Goal: Task Accomplishment & Management: Use online tool/utility

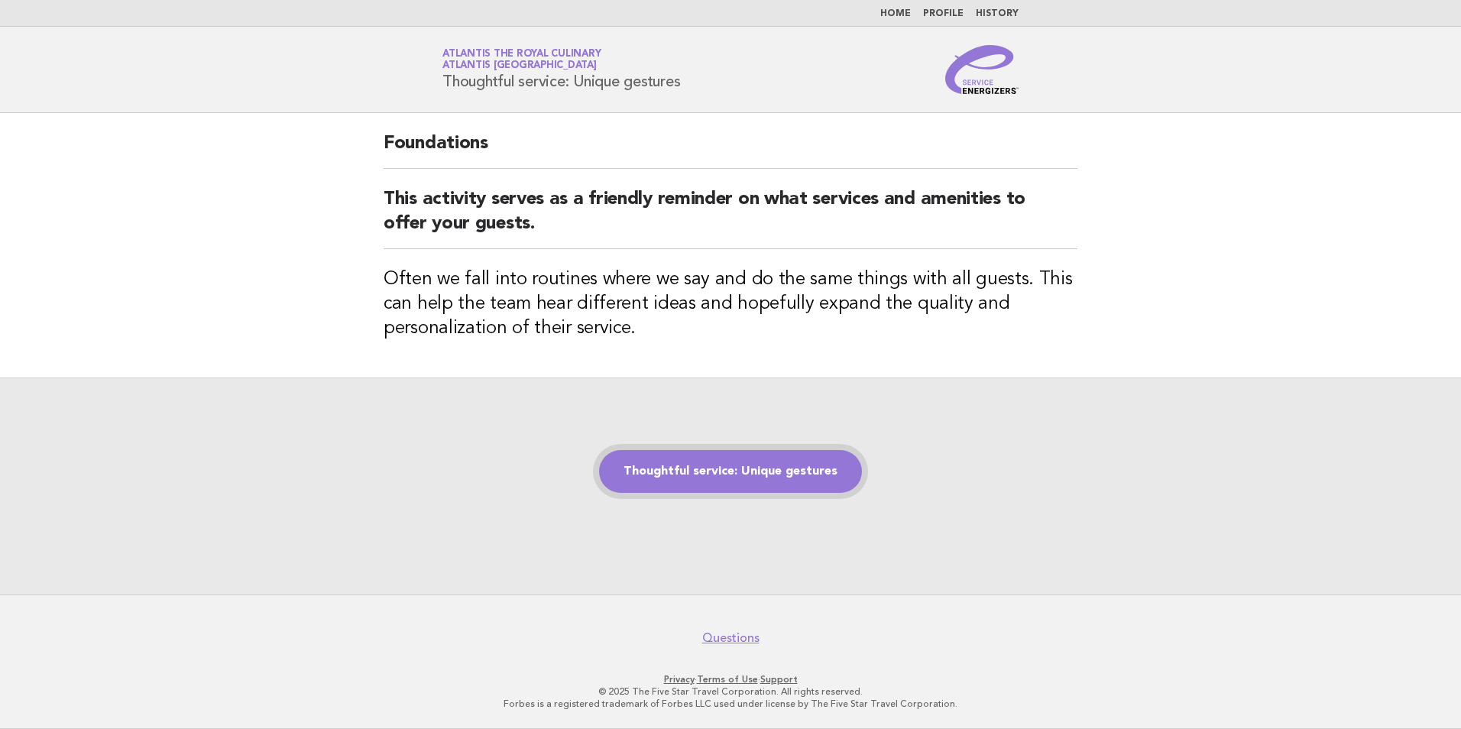
click at [776, 465] on link "Thoughtful service: Unique gestures" at bounding box center [730, 471] width 263 height 43
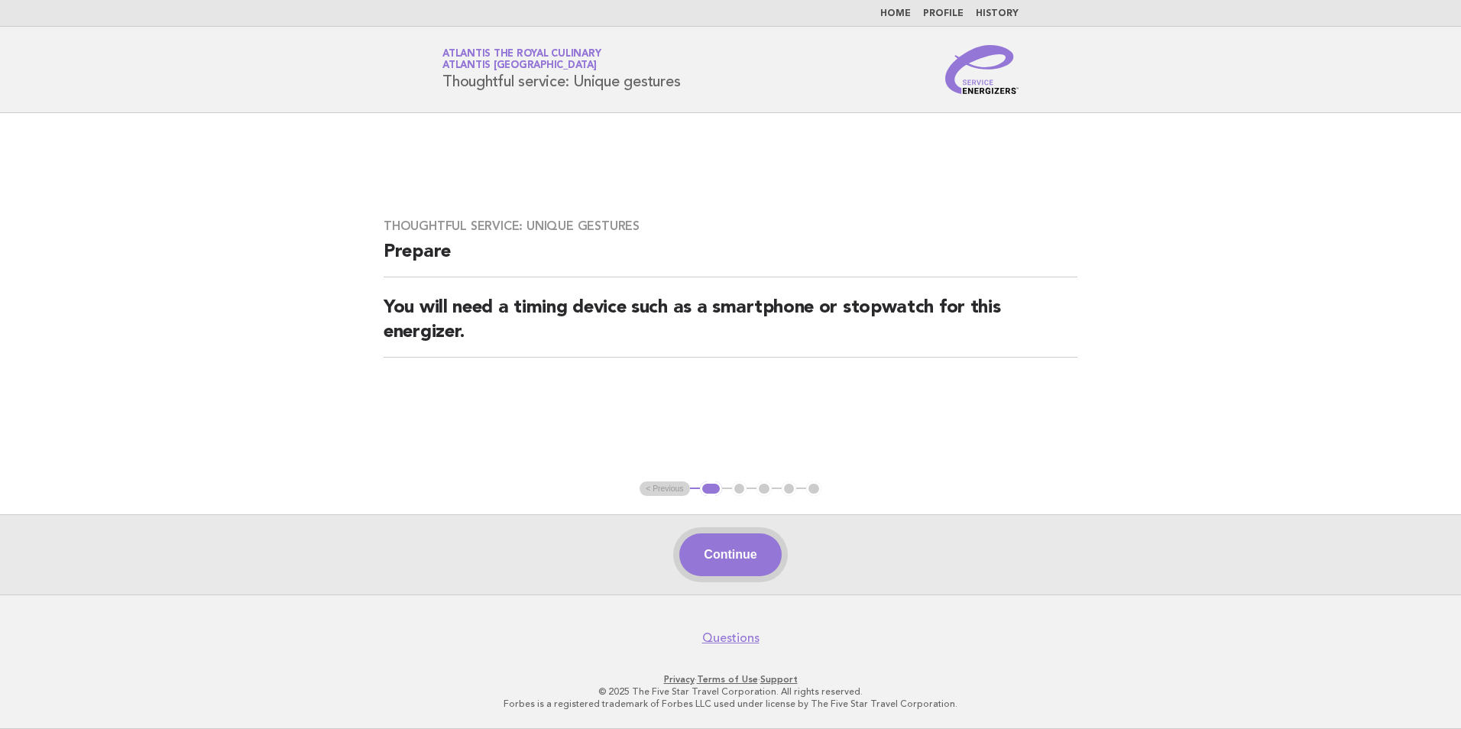
click at [744, 563] on button "Continue" at bounding box center [730, 554] width 102 height 43
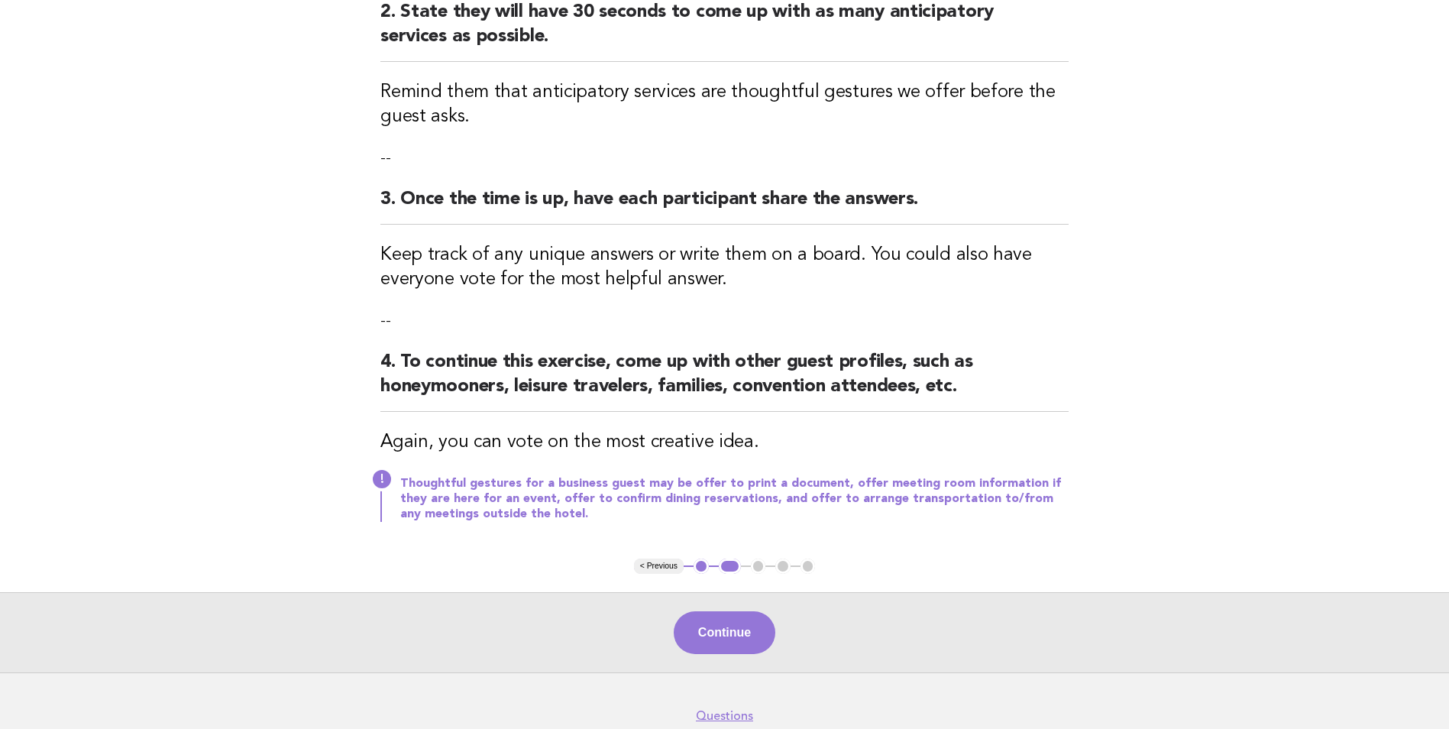
scroll to position [448, 0]
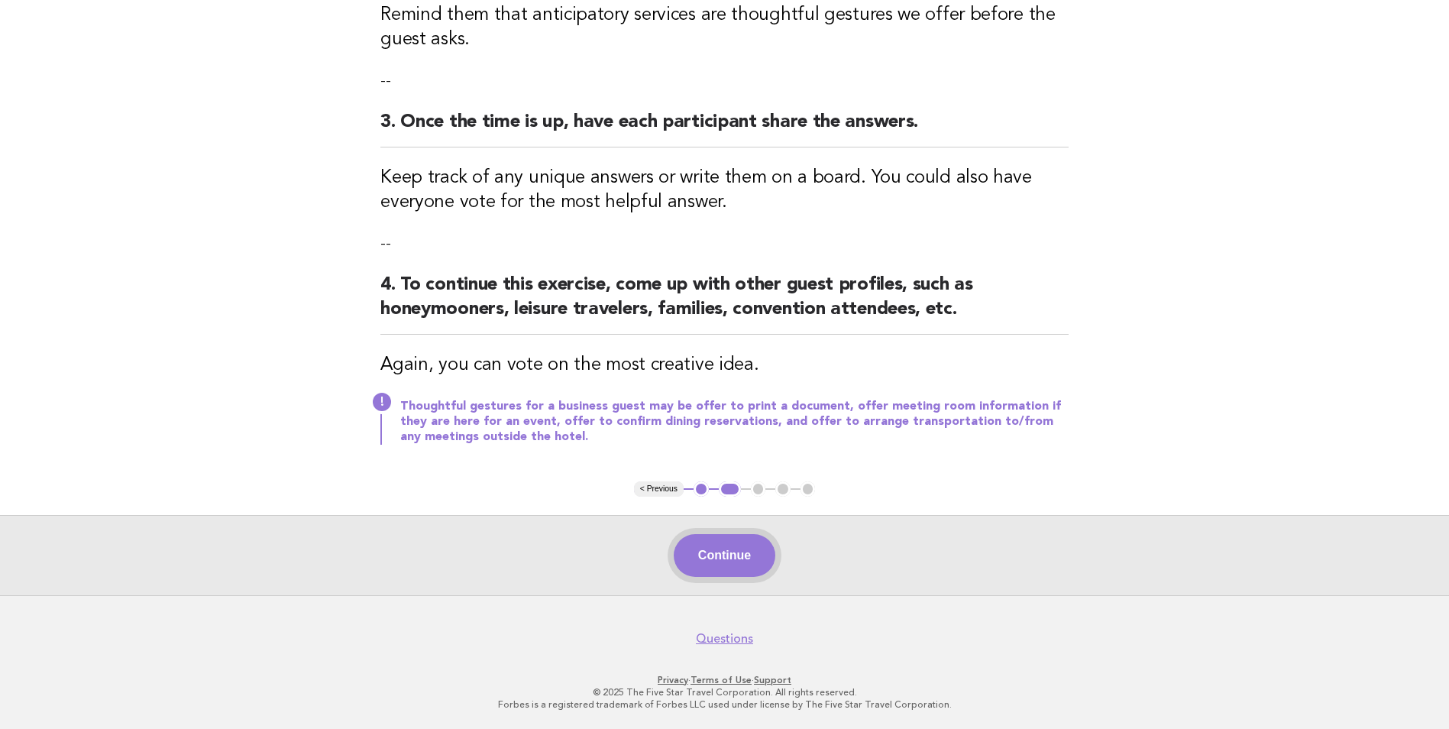
click at [746, 549] on button "Continue" at bounding box center [725, 555] width 102 height 43
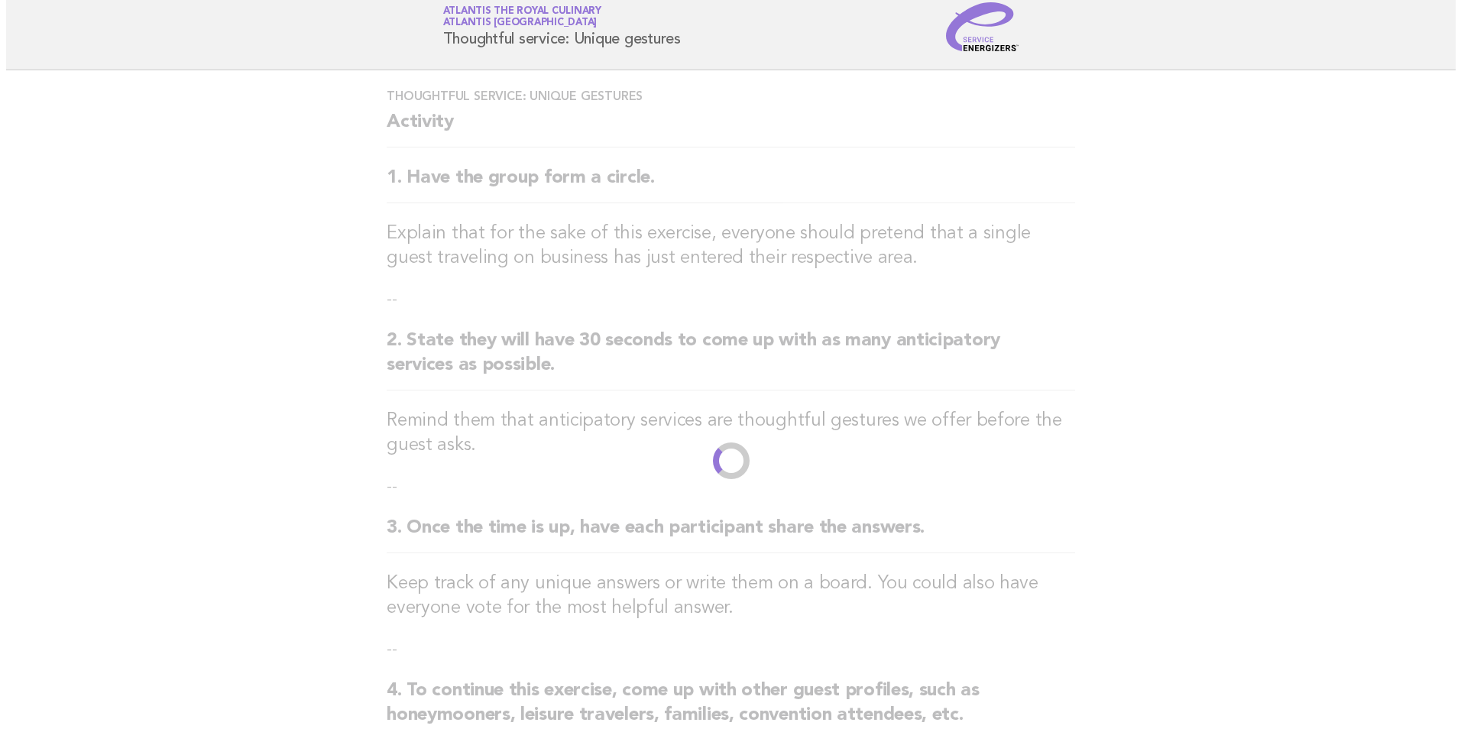
scroll to position [0, 0]
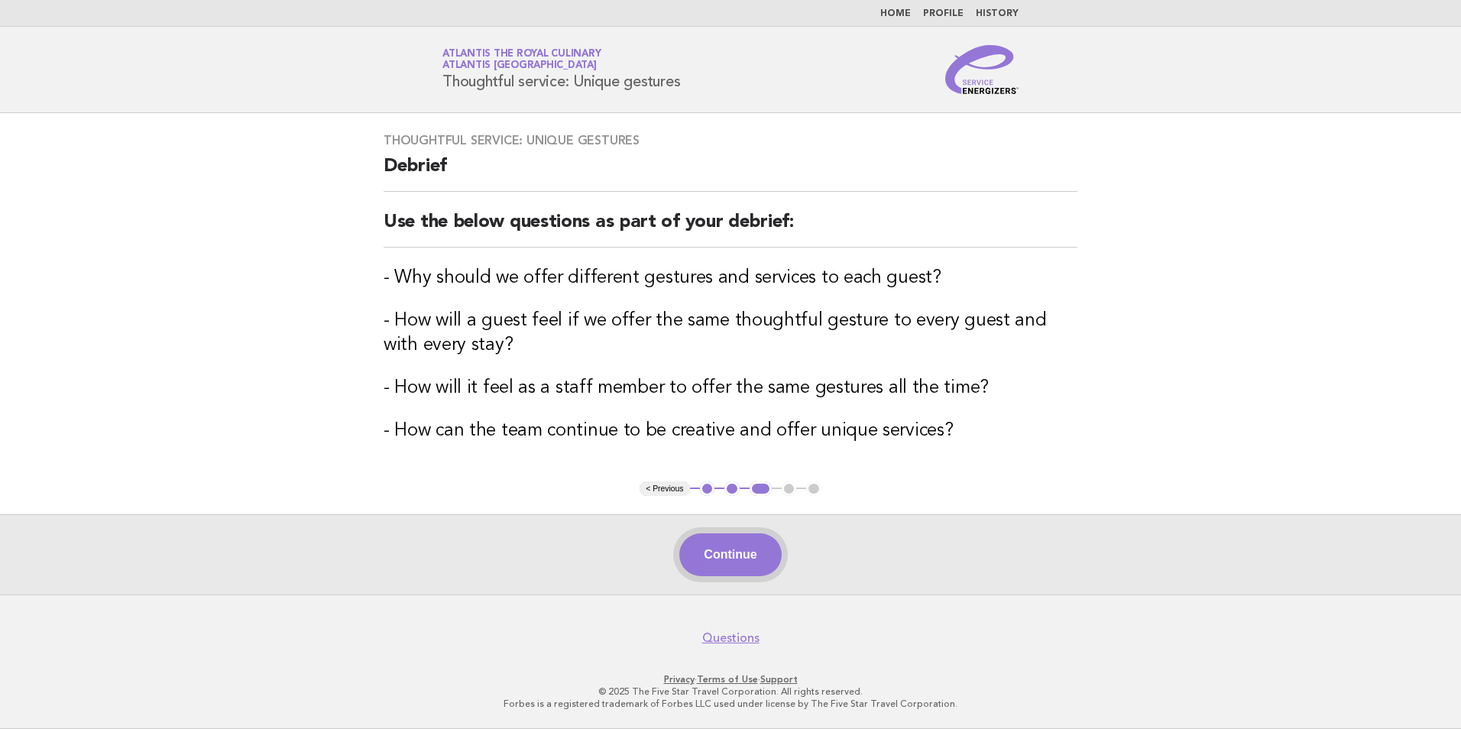
click at [730, 544] on button "Continue" at bounding box center [730, 554] width 102 height 43
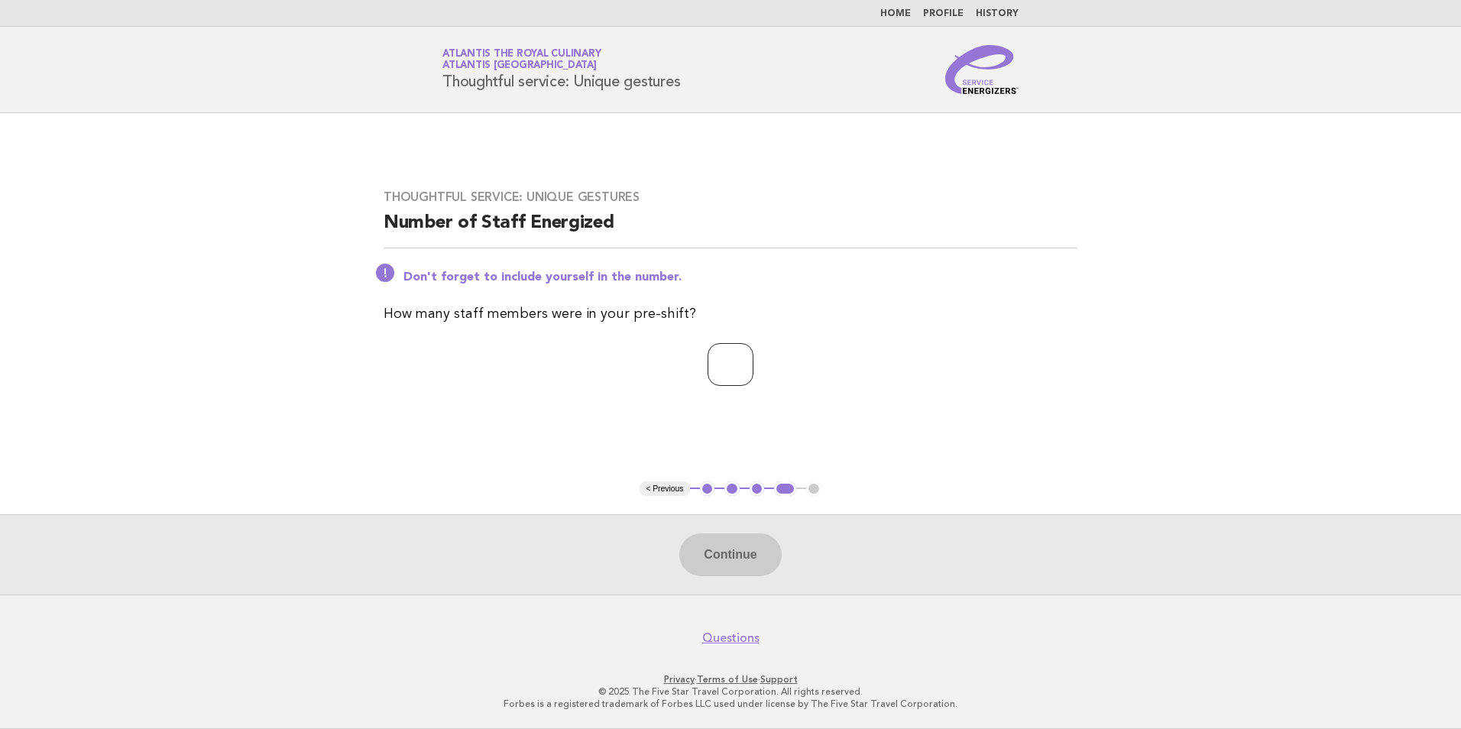
click at [753, 367] on input "number" at bounding box center [730, 364] width 46 height 43
type input "*"
click at [717, 545] on button "Continue" at bounding box center [730, 554] width 102 height 43
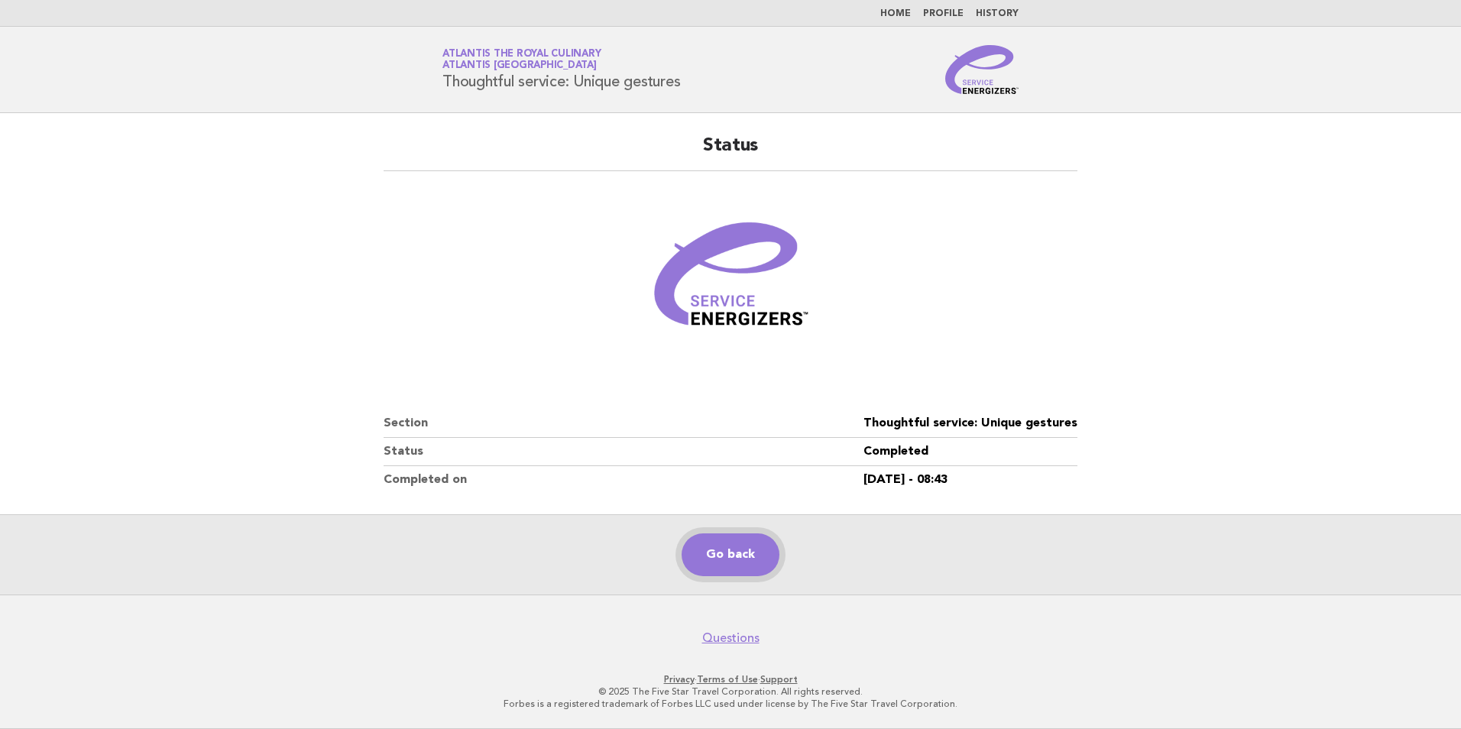
click at [722, 539] on link "Go back" at bounding box center [730, 554] width 98 height 43
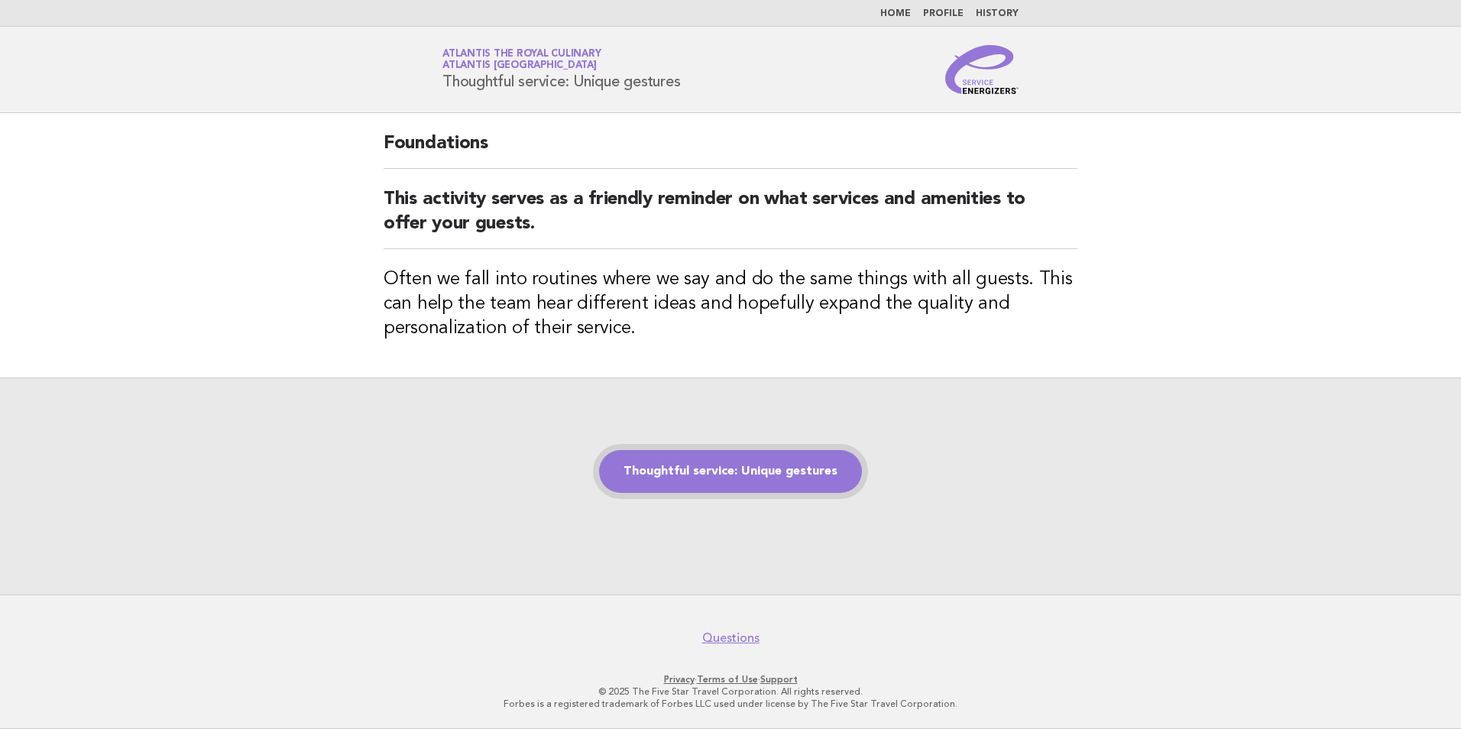
click at [707, 479] on link "Thoughtful service: Unique gestures" at bounding box center [730, 471] width 263 height 43
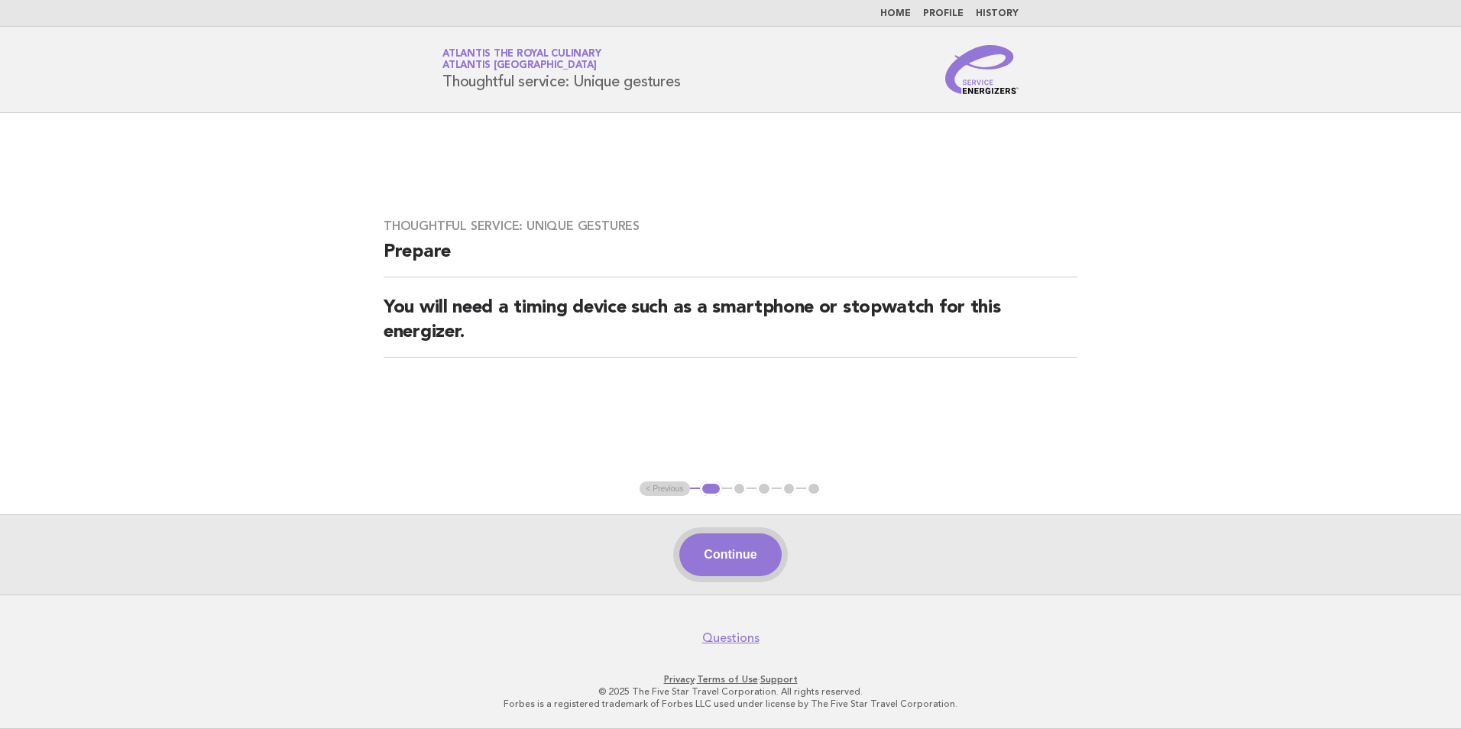
click at [762, 556] on button "Continue" at bounding box center [730, 554] width 102 height 43
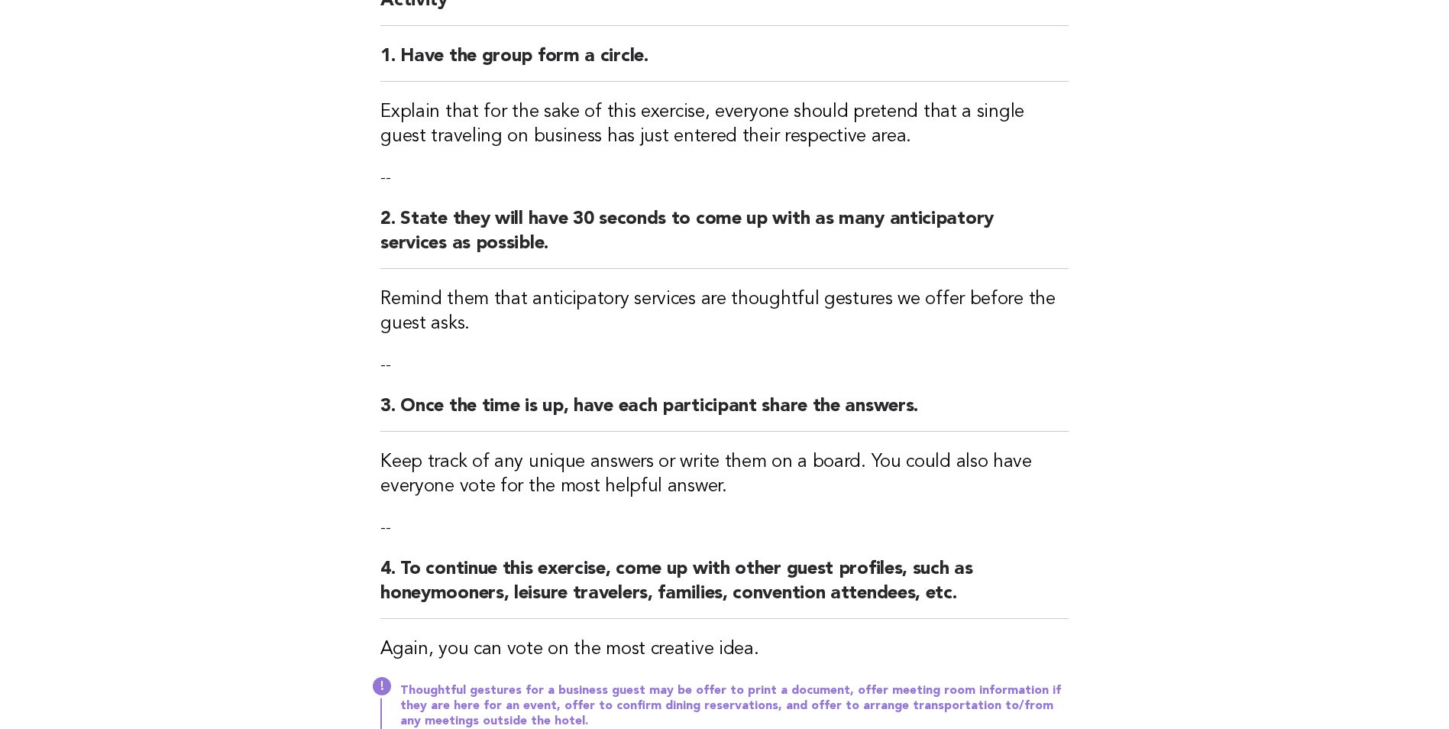
scroll to position [382, 0]
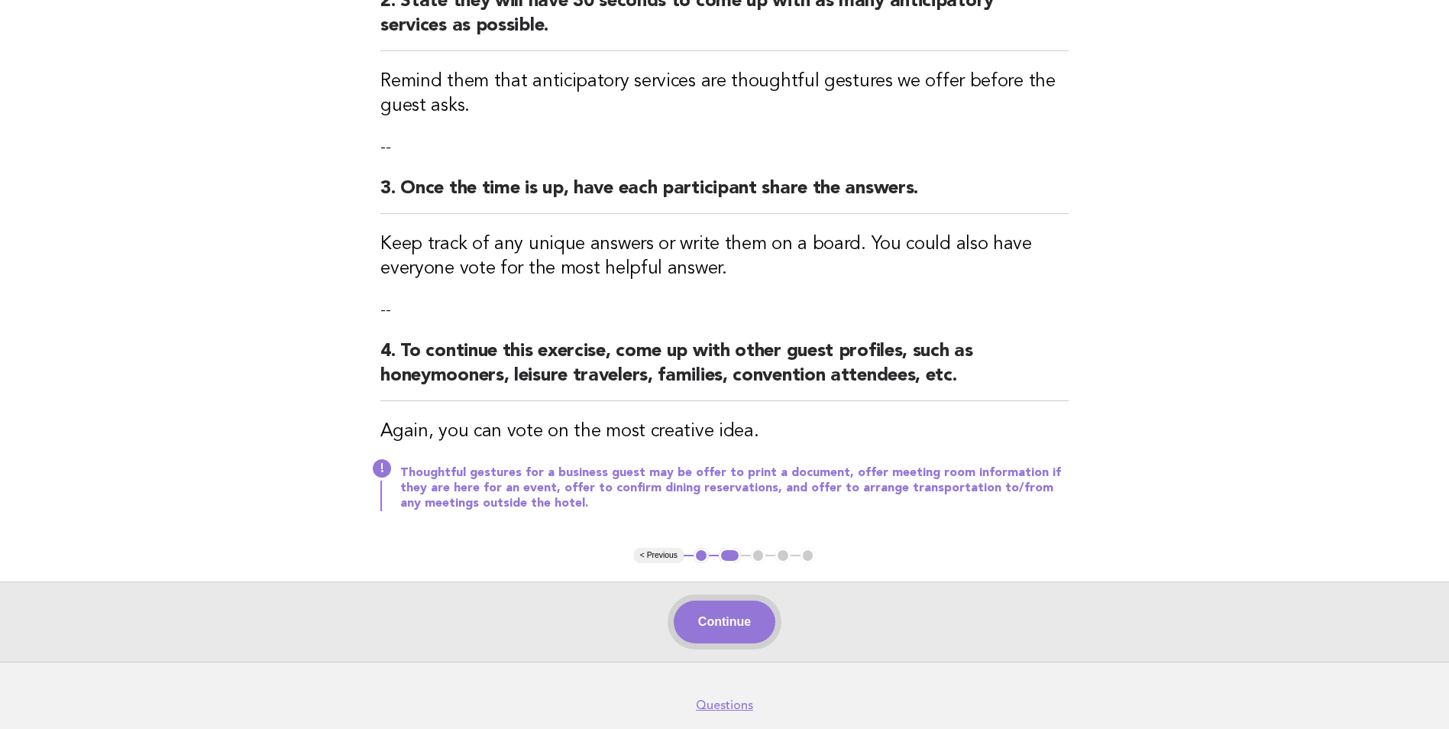
click at [702, 618] on button "Continue" at bounding box center [725, 621] width 102 height 43
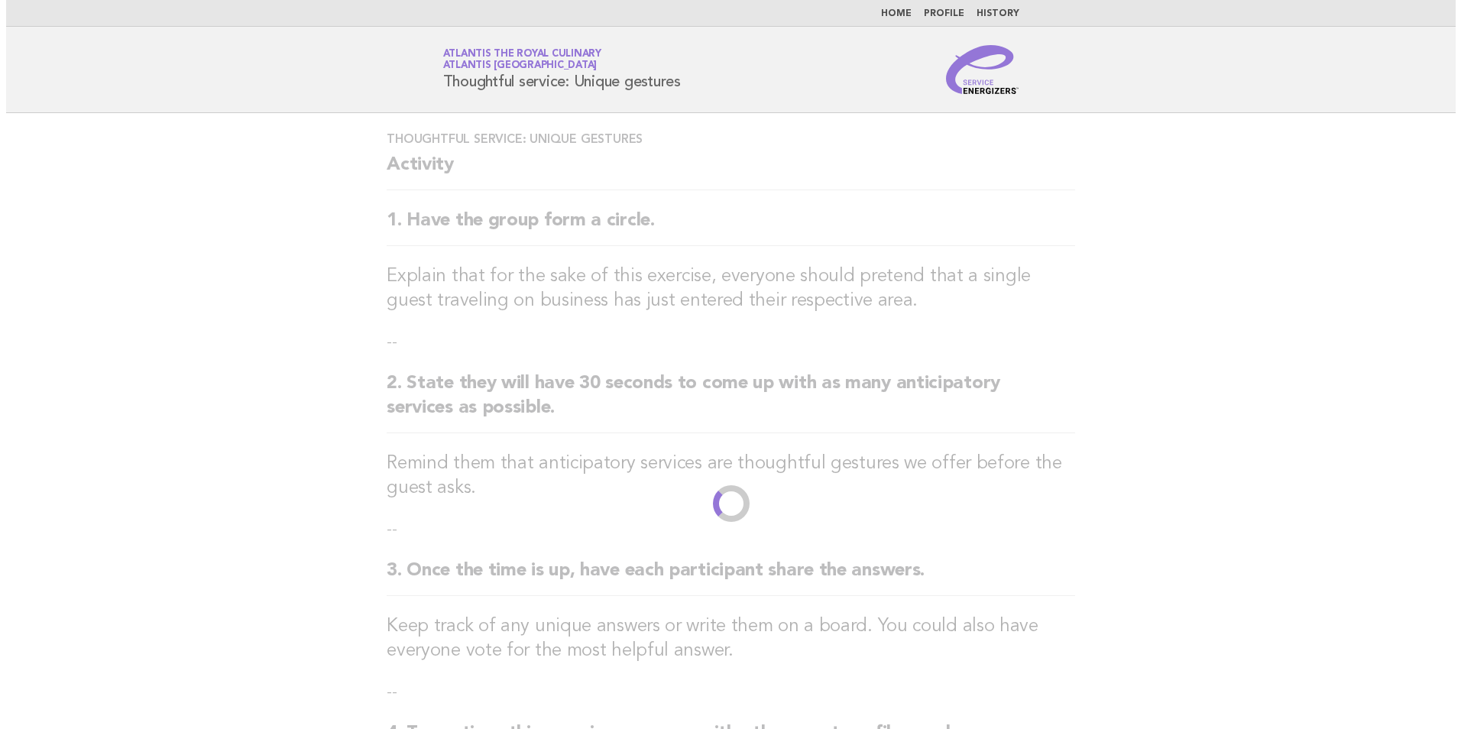
scroll to position [0, 0]
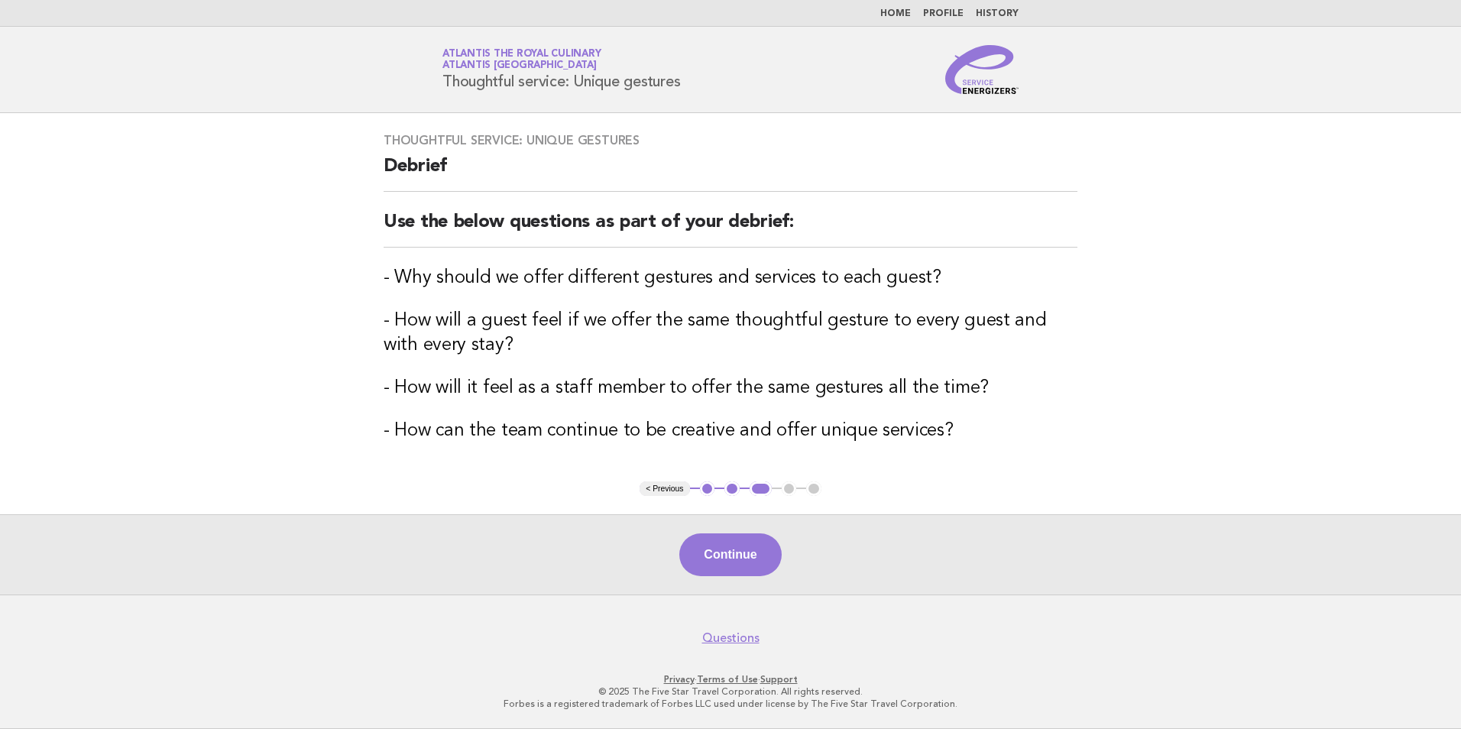
click at [719, 552] on button "Continue" at bounding box center [730, 554] width 102 height 43
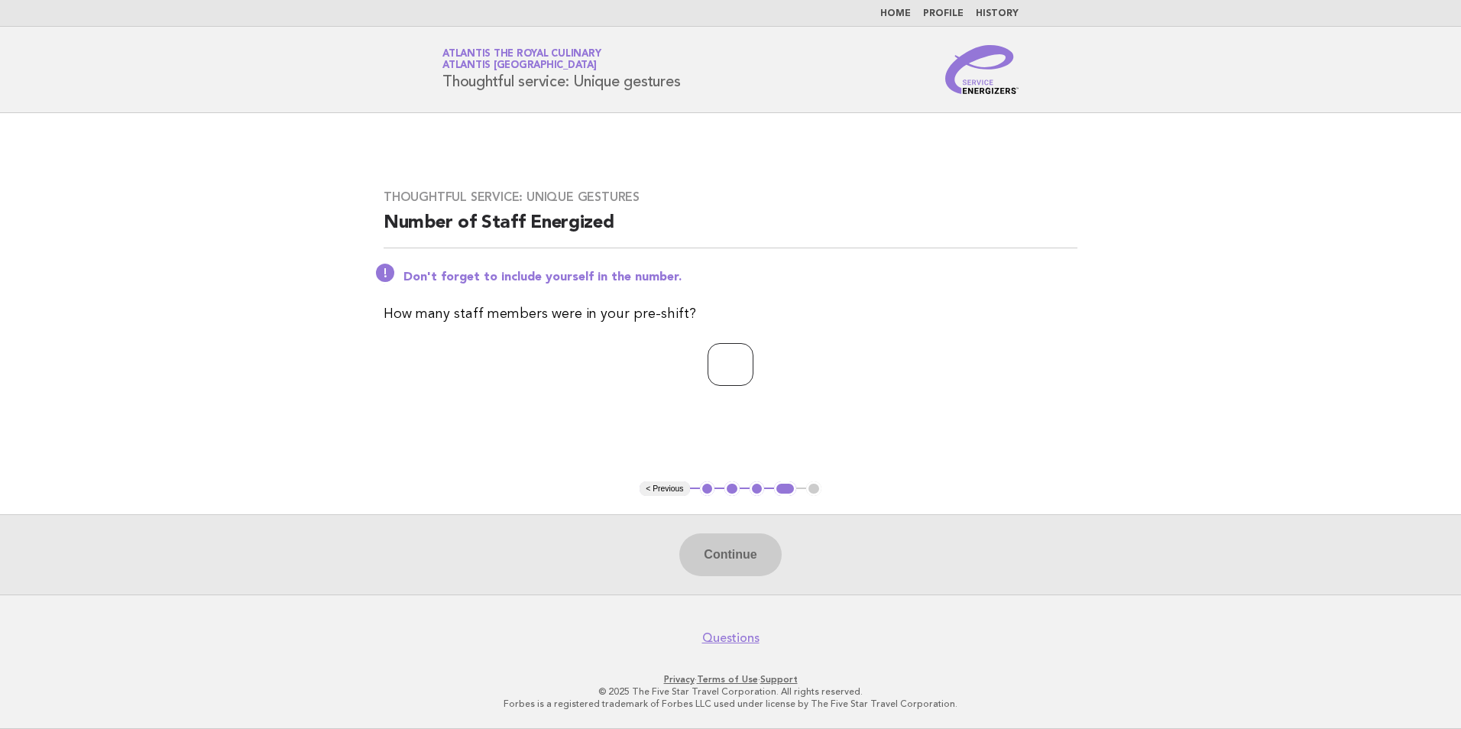
click at [708, 361] on input "number" at bounding box center [730, 364] width 46 height 43
type input "*"
click at [705, 542] on button "Continue" at bounding box center [730, 554] width 102 height 43
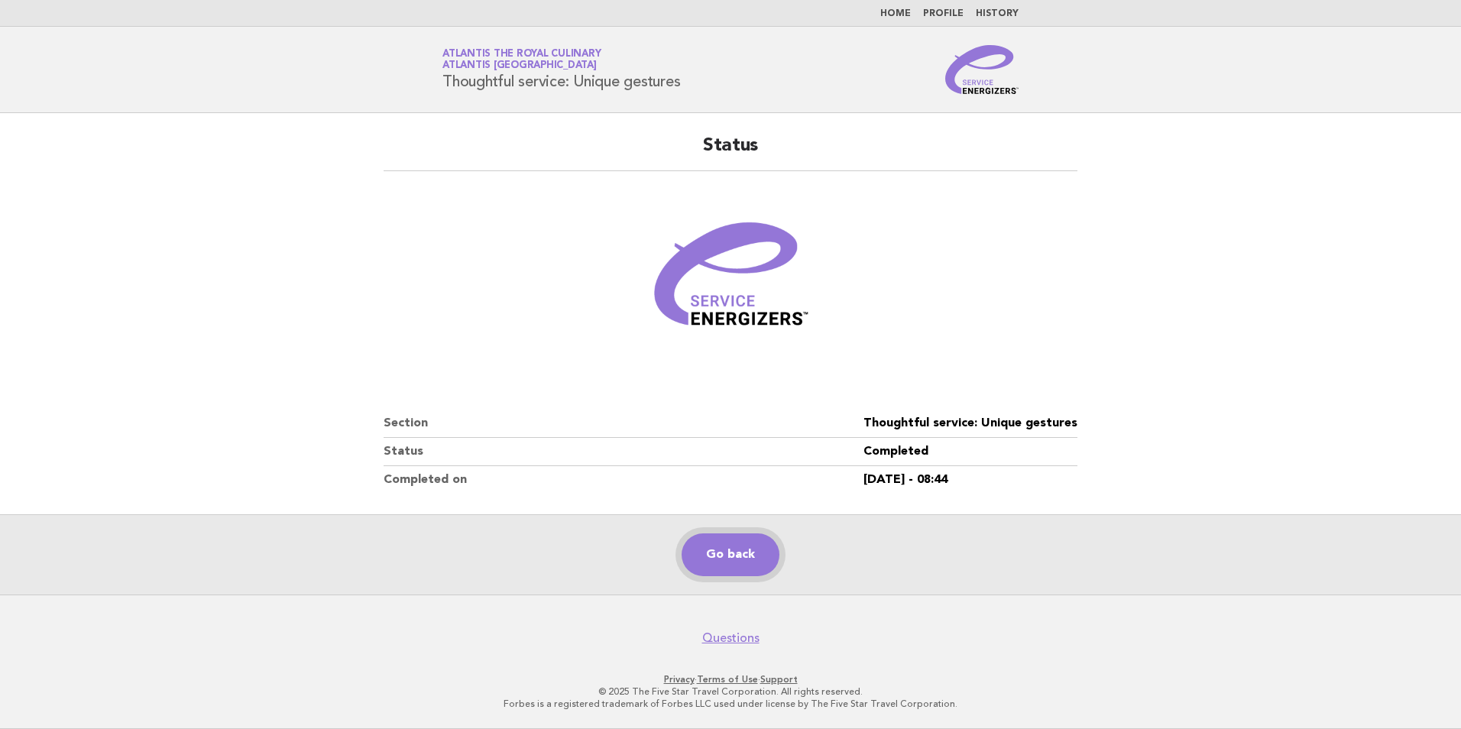
click at [733, 549] on link "Go back" at bounding box center [730, 554] width 98 height 43
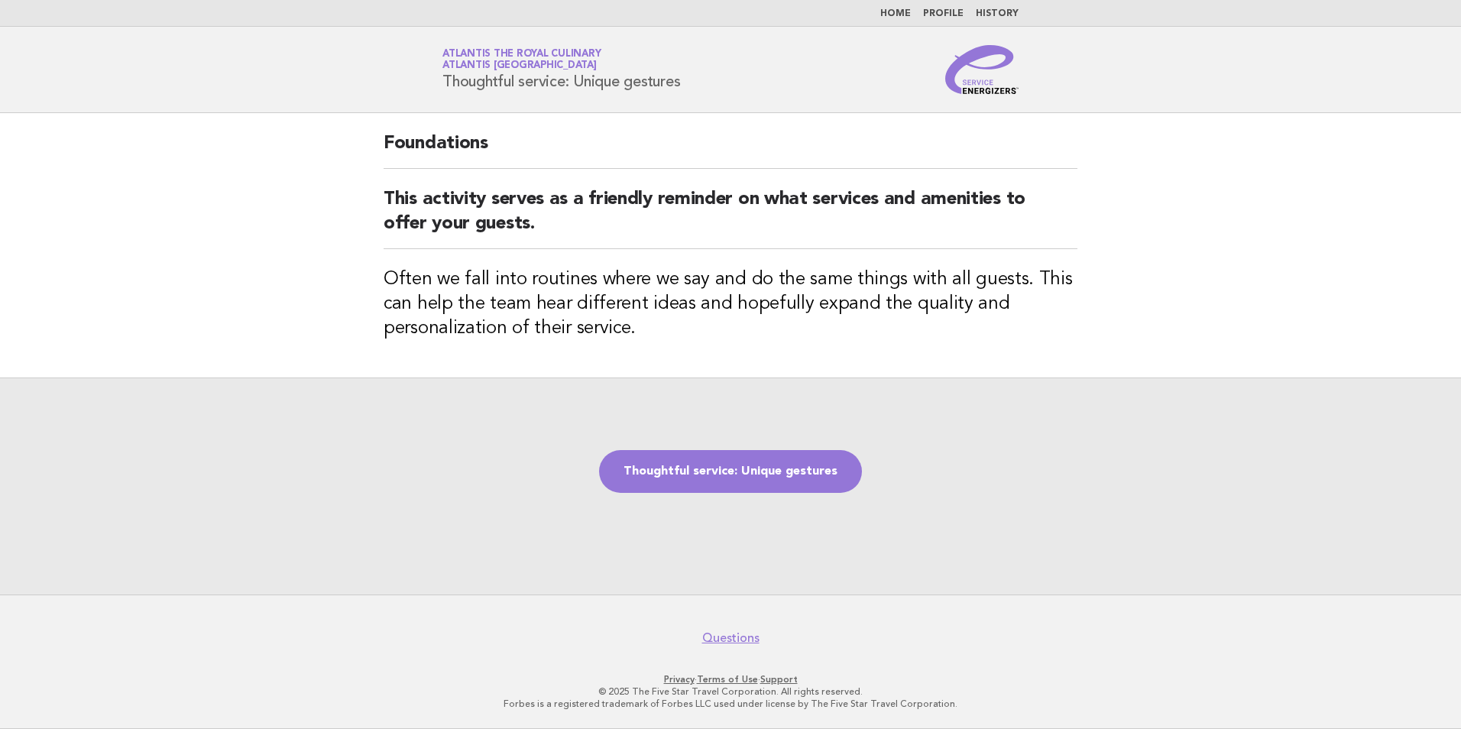
click at [944, 15] on link "Profile" at bounding box center [943, 13] width 40 height 9
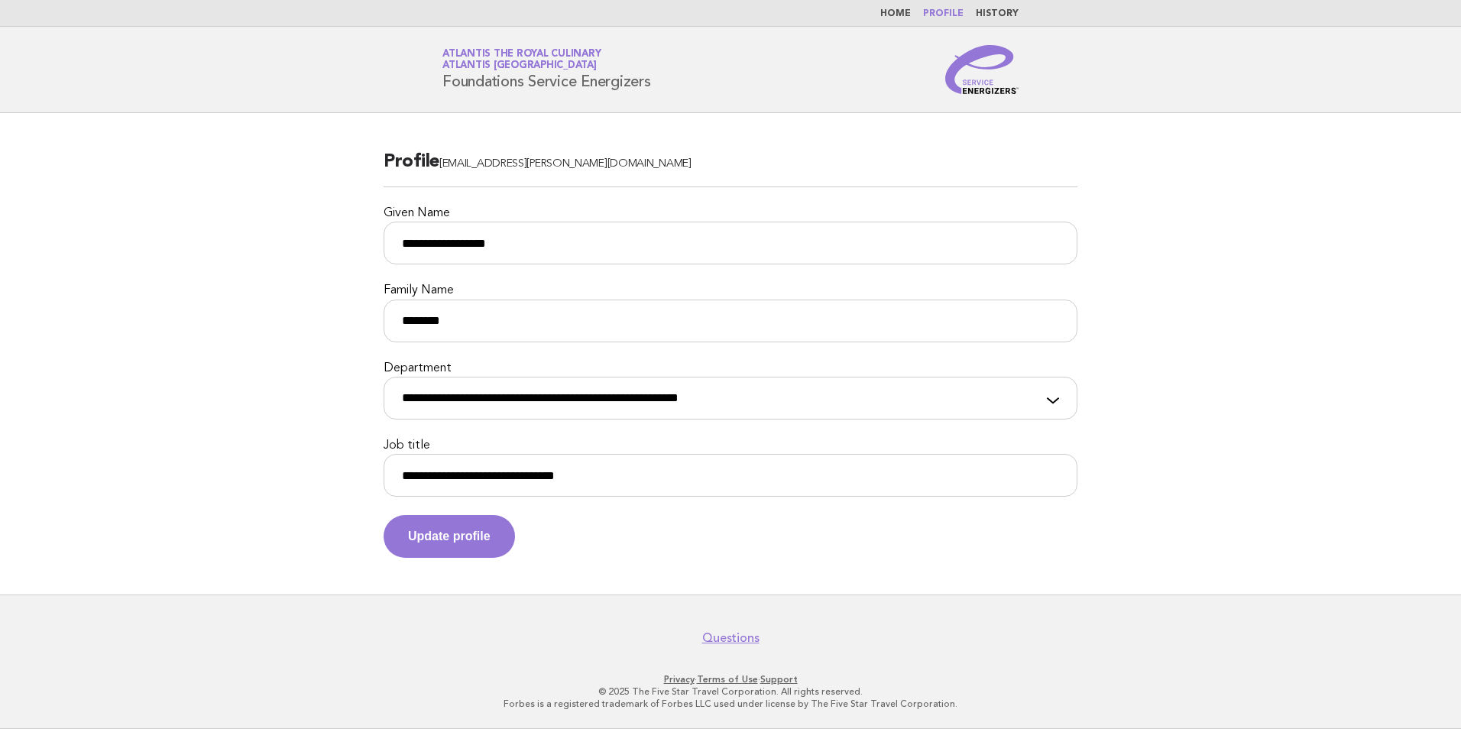
click at [943, 17] on link "Profile" at bounding box center [943, 13] width 40 height 9
click at [1001, 10] on link "History" at bounding box center [996, 13] width 43 height 9
